Goal: Obtain resource: Obtain resource

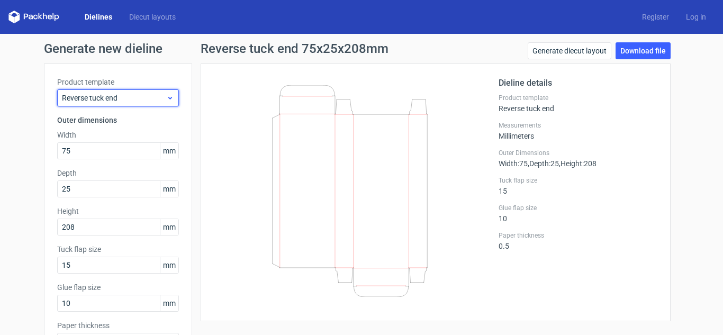
click at [170, 102] on icon at bounding box center [170, 98] width 8 height 8
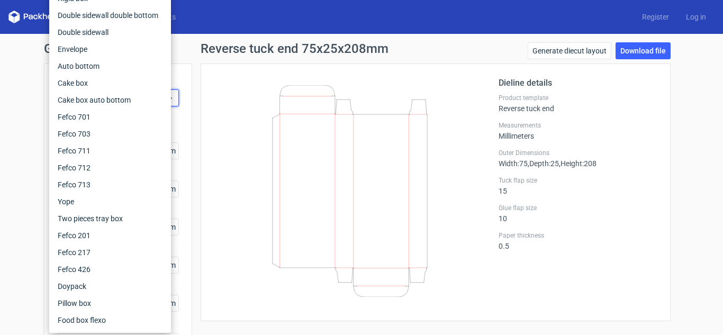
click at [205, 103] on div "Dieline details Product template Reverse tuck end Measurements Millimeters Oute…" at bounding box center [436, 193] width 470 height 258
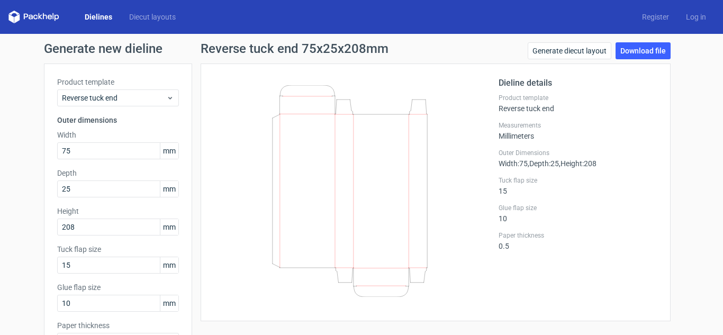
click at [36, 20] on icon at bounding box center [33, 17] width 51 height 13
click at [15, 18] on polygon at bounding box center [16, 18] width 5 height 9
click at [100, 12] on link "Dielines" at bounding box center [98, 17] width 44 height 11
